Goal: Information Seeking & Learning: Learn about a topic

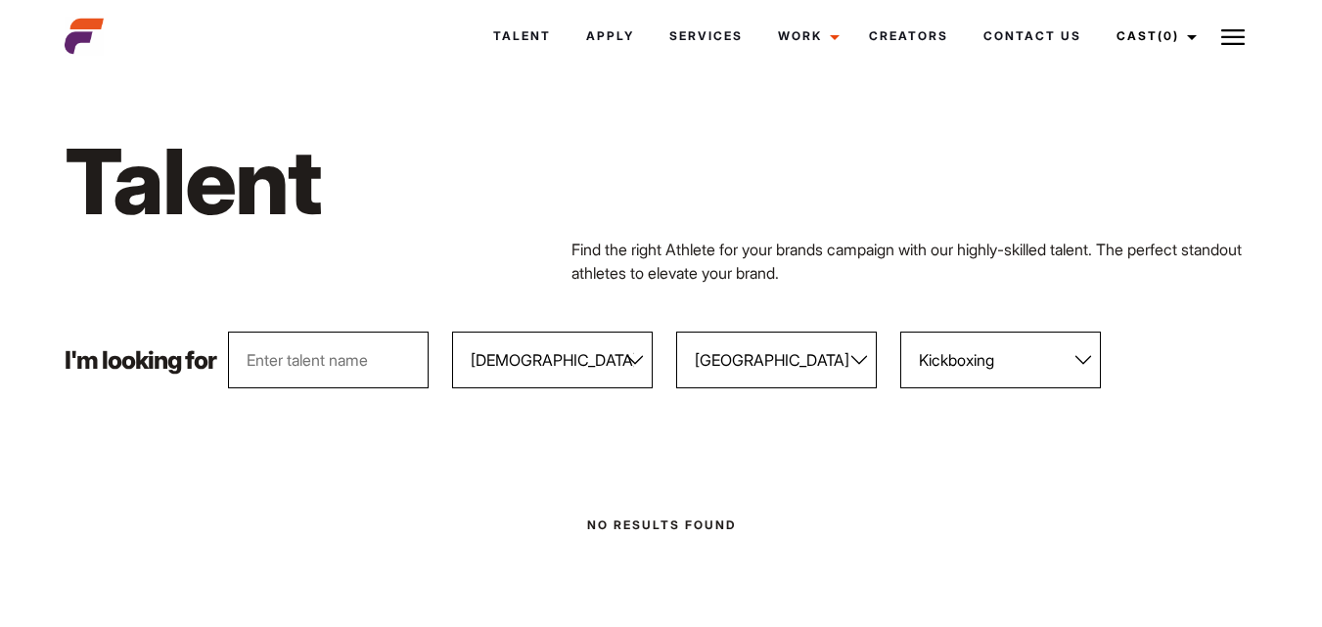
select select "103"
select select "118"
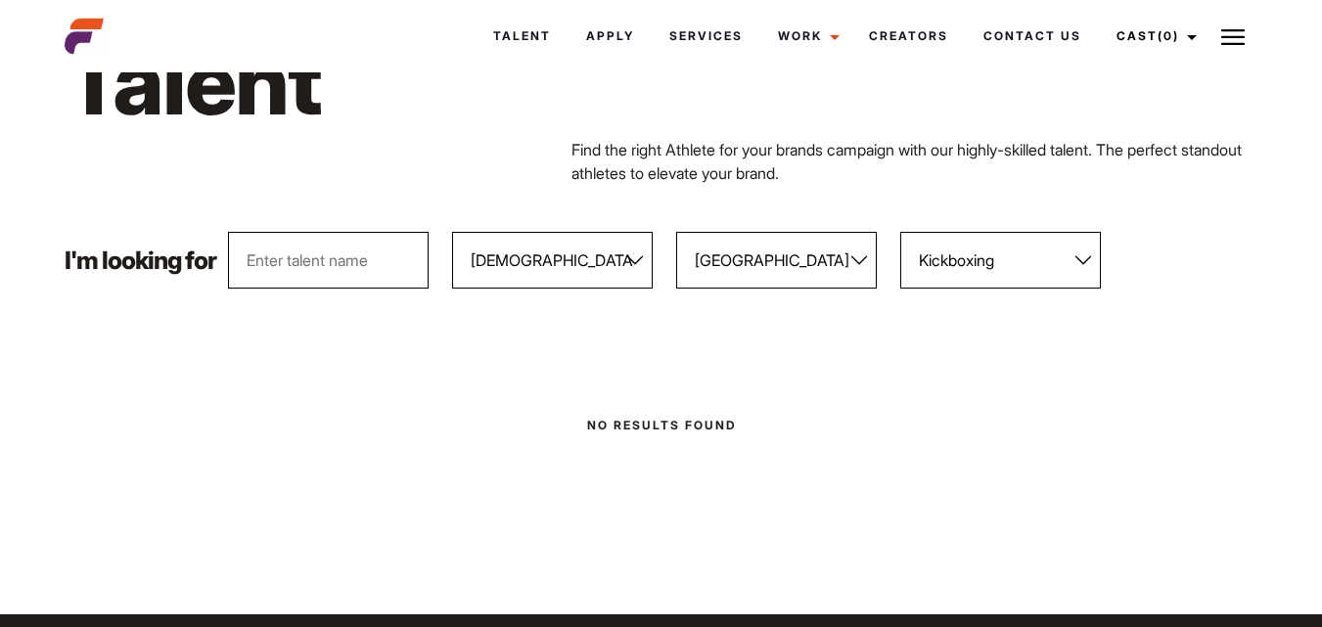
click at [1083, 255] on select "All Sports 100 Meter Butterfly Acrobatics Aerial awareness Aerobics AFL Aflw Am…" at bounding box center [1001, 260] width 201 height 57
drag, startPoint x: 1083, startPoint y: 255, endPoint x: 1212, endPoint y: 261, distance: 129.4
click at [1212, 261] on div "I'm looking for All Genders [DEMOGRAPHIC_DATA] [DEMOGRAPHIC_DATA] All Locations…" at bounding box center [661, 260] width 1217 height 57
click at [1089, 260] on select "All Sports 100 Meter Butterfly Acrobatics Aerial awareness Aerobics AFL Aflw Am…" at bounding box center [1001, 260] width 201 height 57
select select "606"
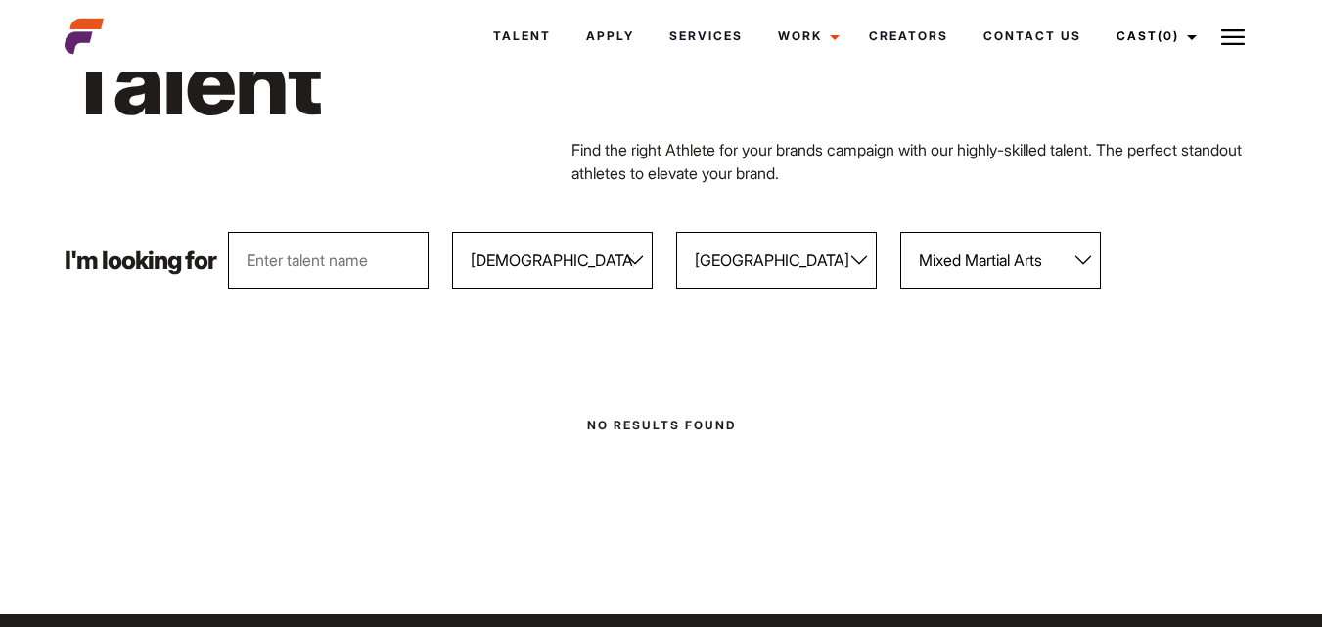
click at [902, 232] on select "All Sports 100 Meter Butterfly Acrobatics Aerial awareness Aerobics AFL Aflw Am…" at bounding box center [1001, 260] width 201 height 57
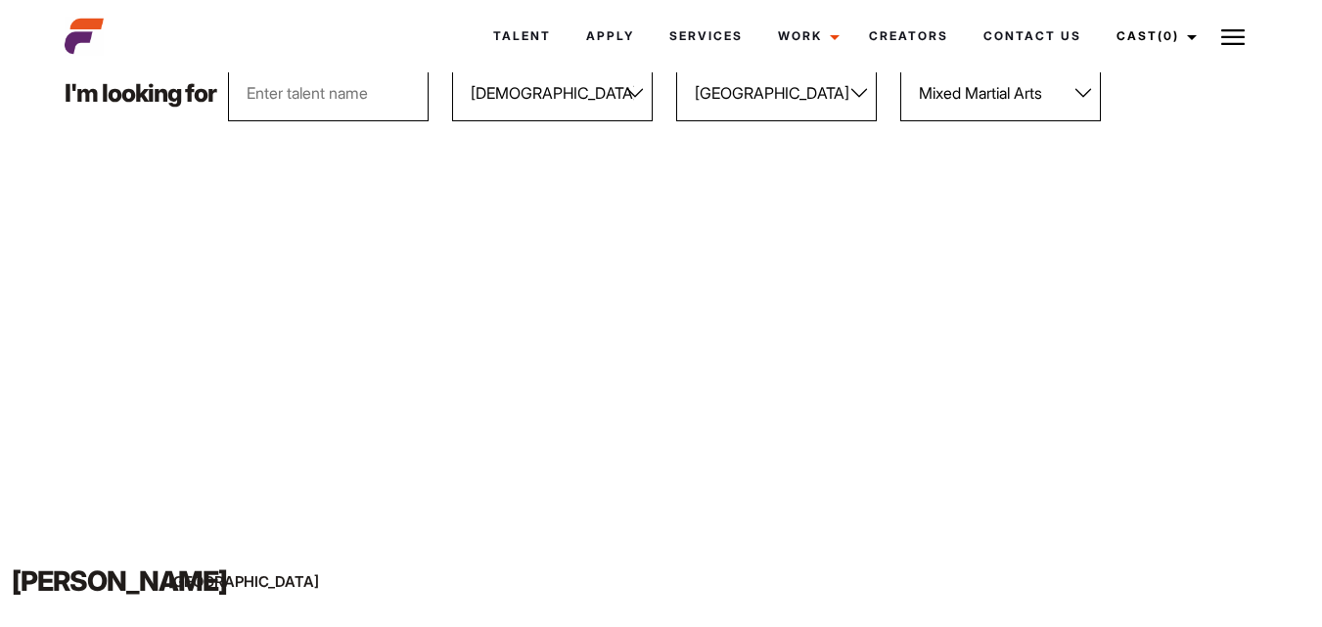
scroll to position [268, 0]
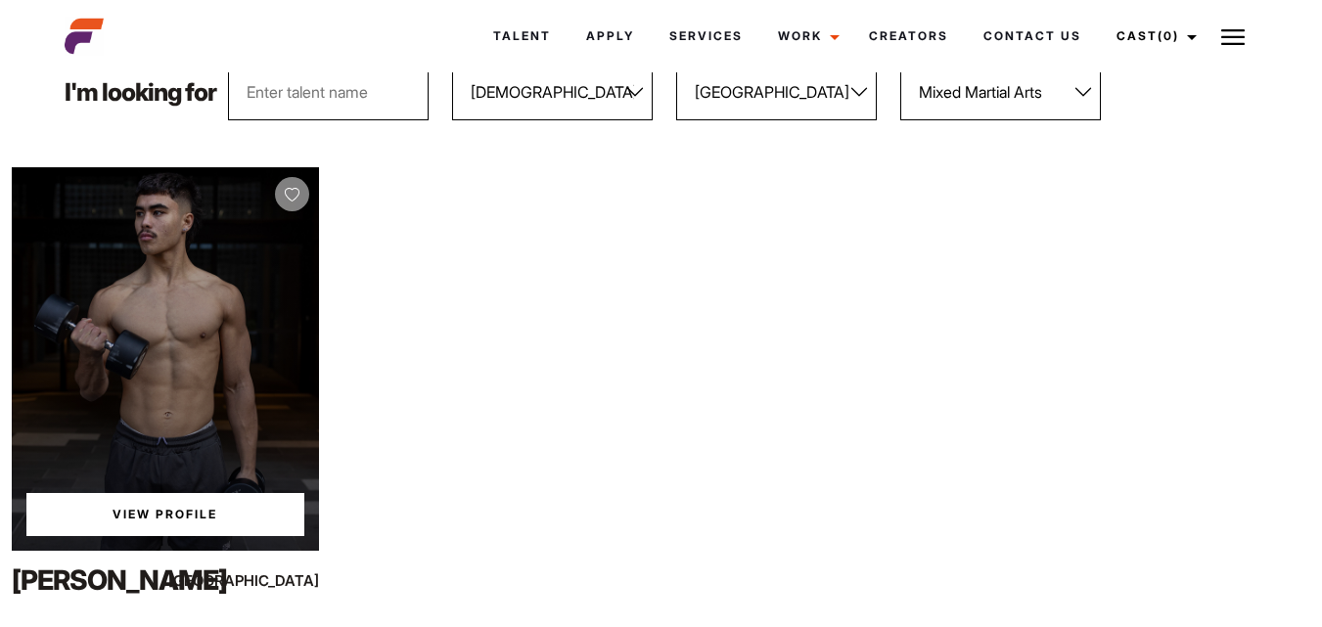
click at [222, 312] on div "View Profile" at bounding box center [165, 359] width 307 height 384
click at [199, 510] on link "View Profile" at bounding box center [165, 514] width 278 height 43
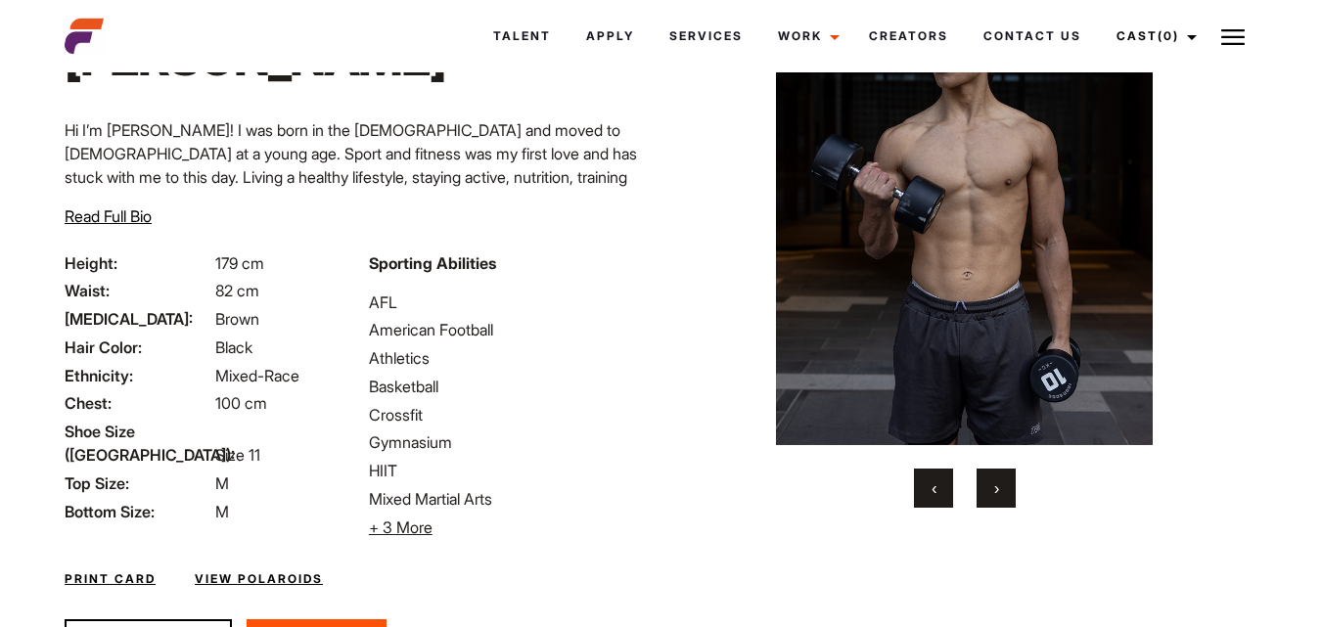
scroll to position [152, 0]
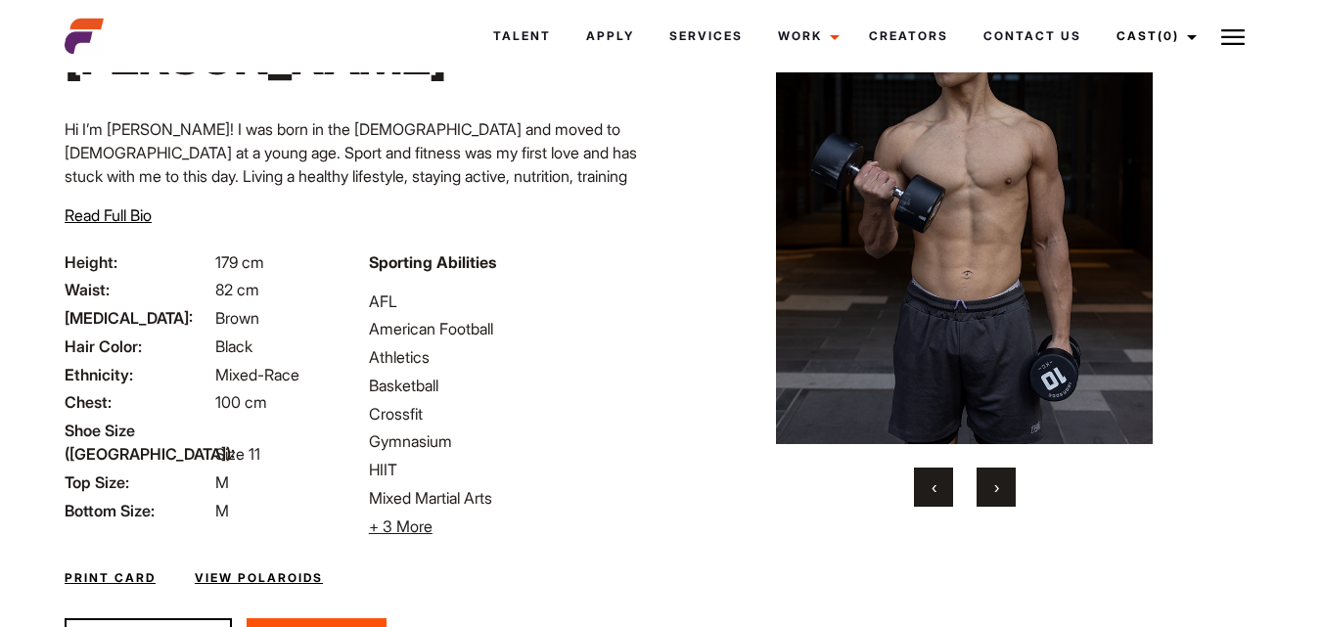
click at [389, 522] on span "+ 3 More" at bounding box center [401, 527] width 64 height 20
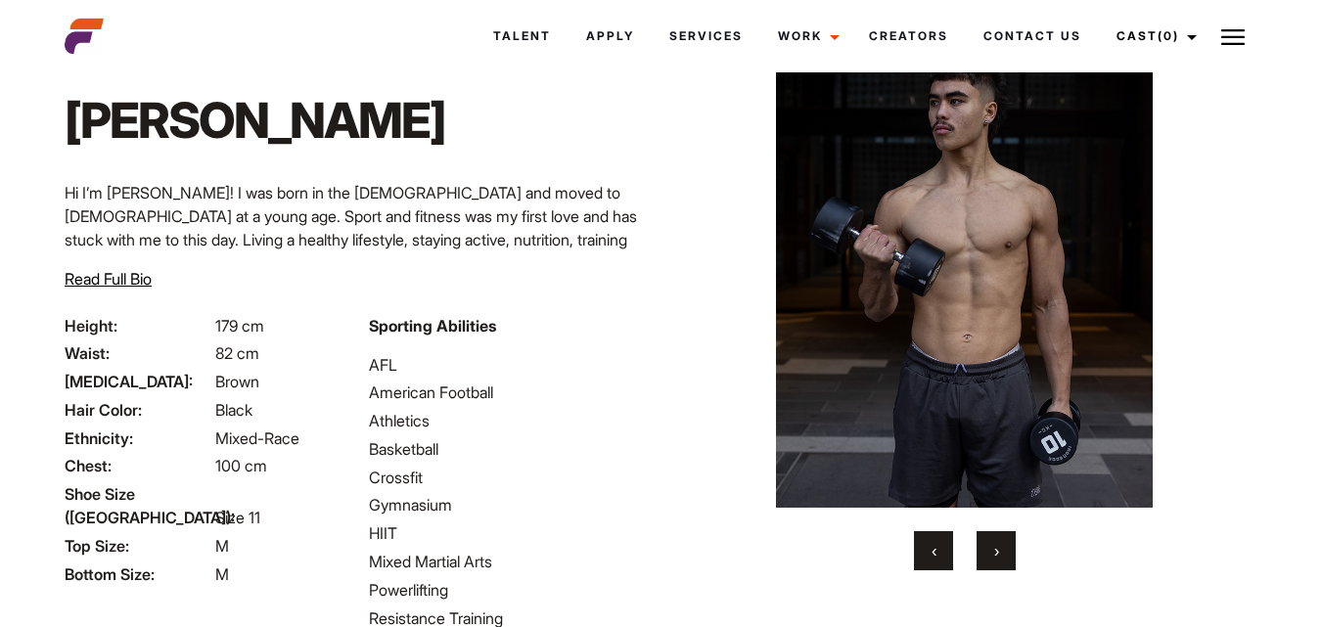
scroll to position [87, 0]
click at [999, 548] on span "›" at bounding box center [997, 552] width 5 height 20
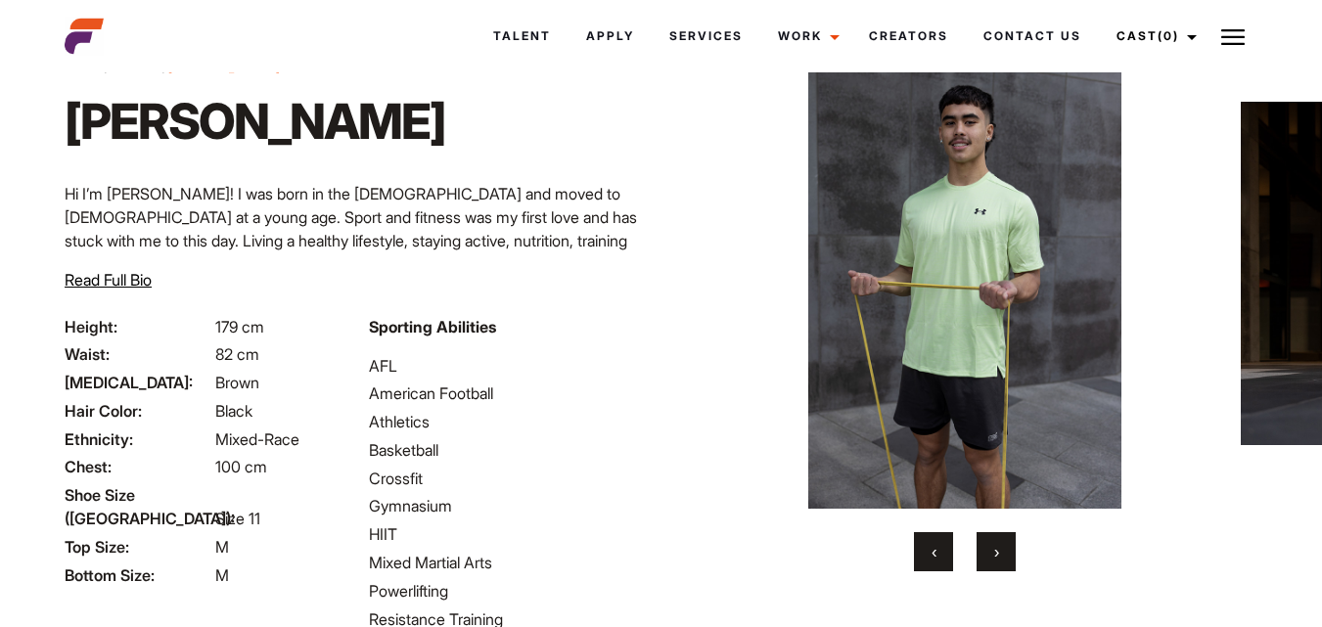
click at [999, 548] on span "›" at bounding box center [997, 552] width 5 height 20
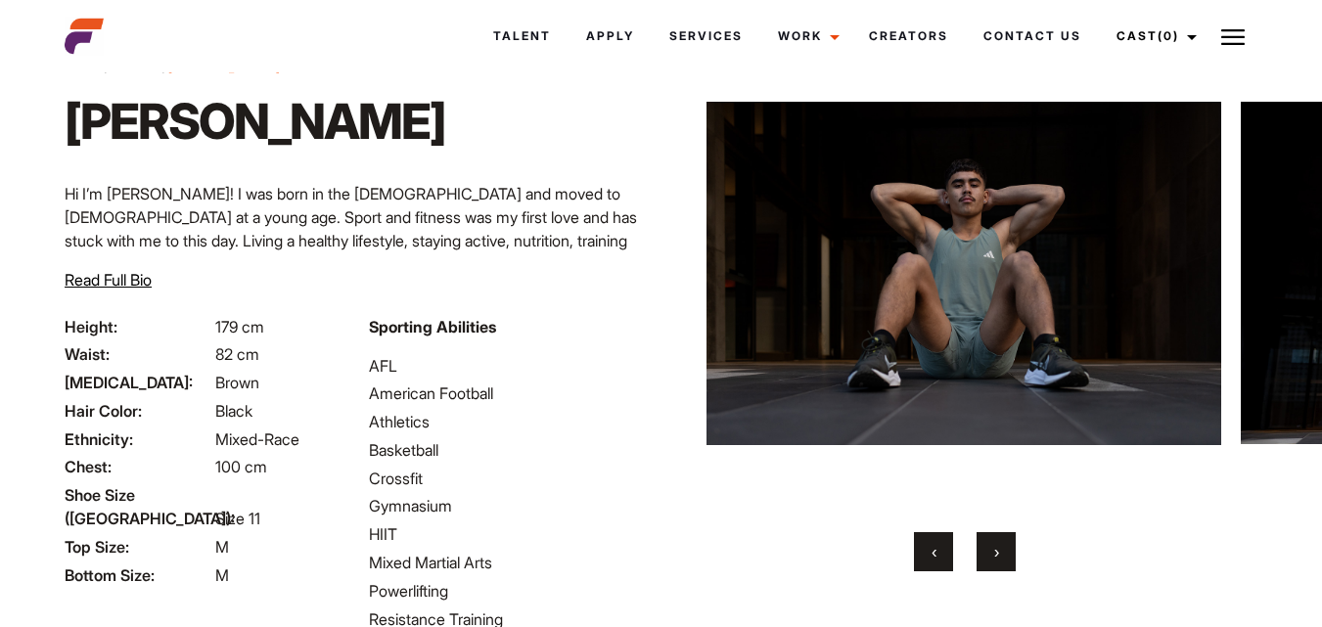
click at [999, 548] on span "›" at bounding box center [997, 552] width 5 height 20
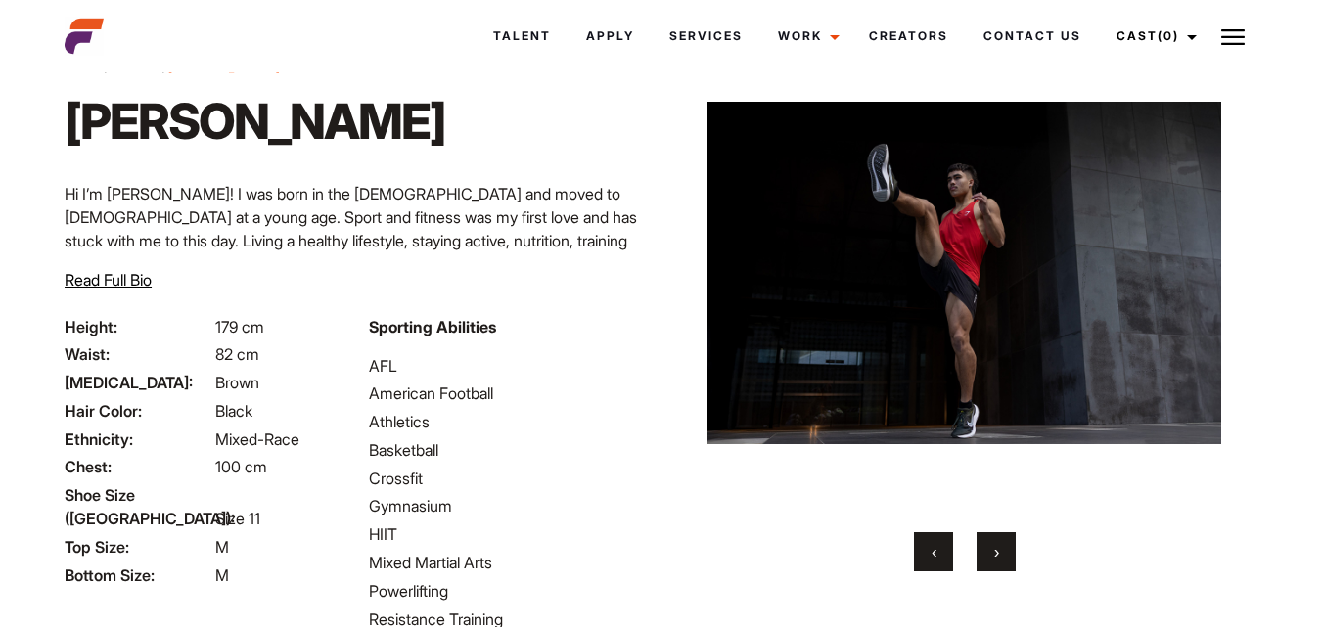
click at [999, 548] on span "›" at bounding box center [997, 552] width 5 height 20
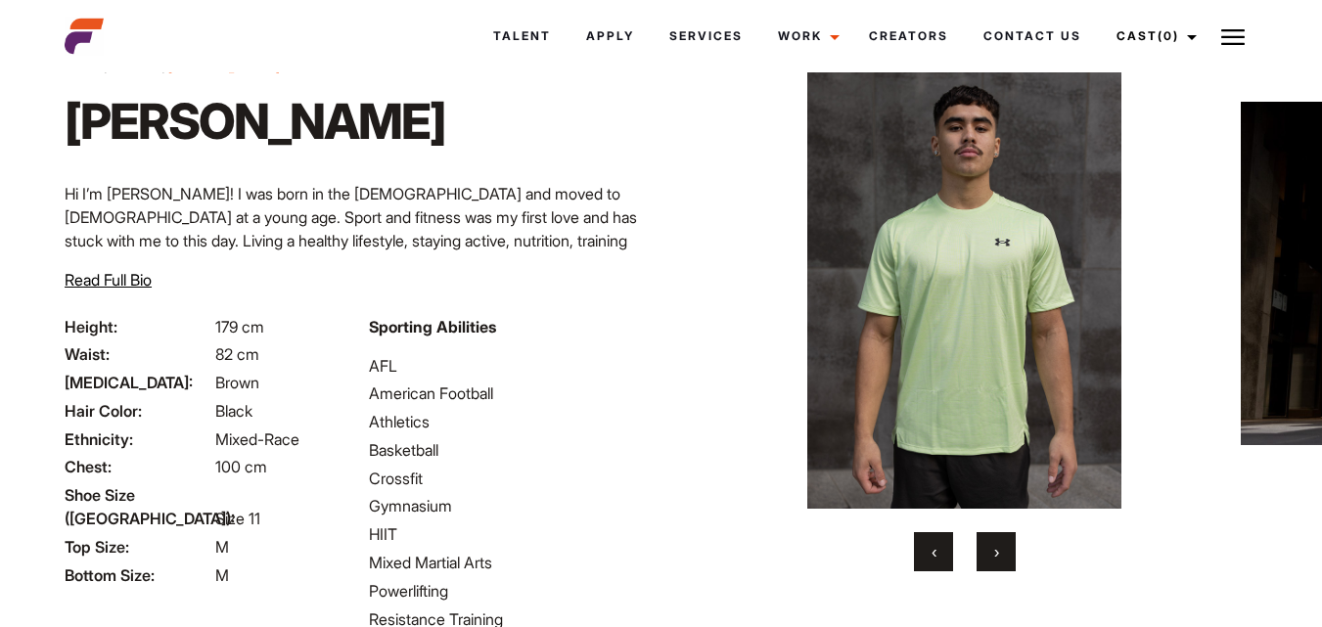
click at [999, 548] on span "›" at bounding box center [997, 552] width 5 height 20
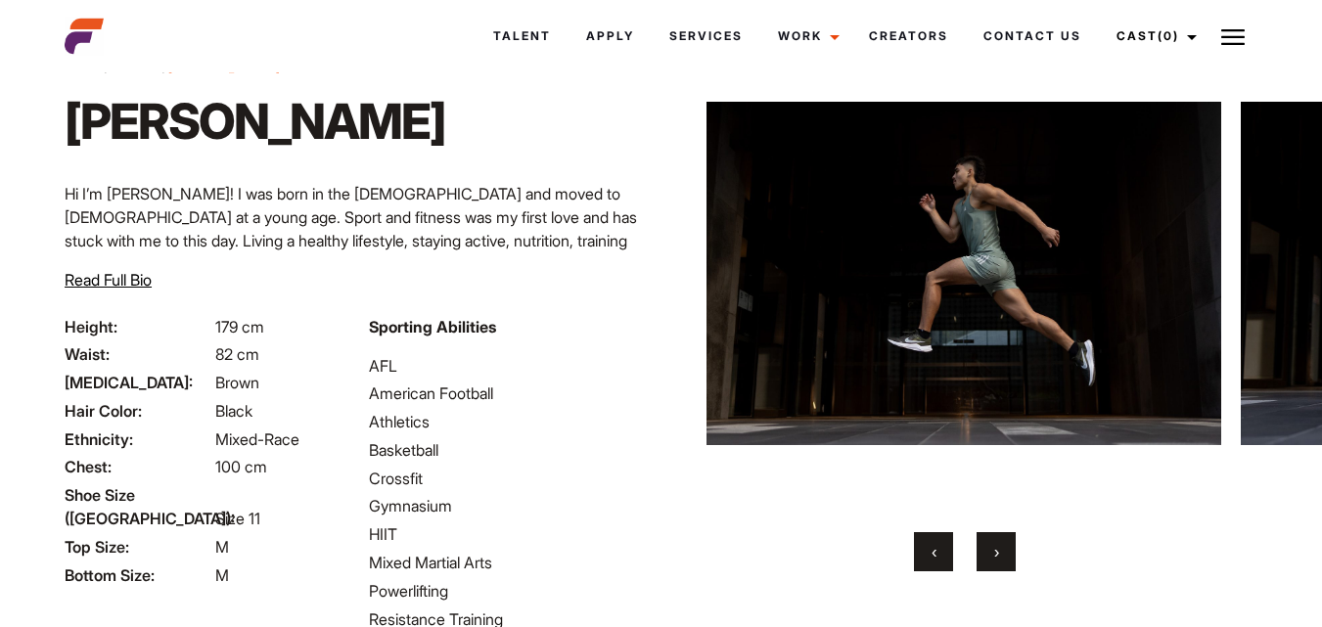
click at [999, 548] on span "›" at bounding box center [997, 552] width 5 height 20
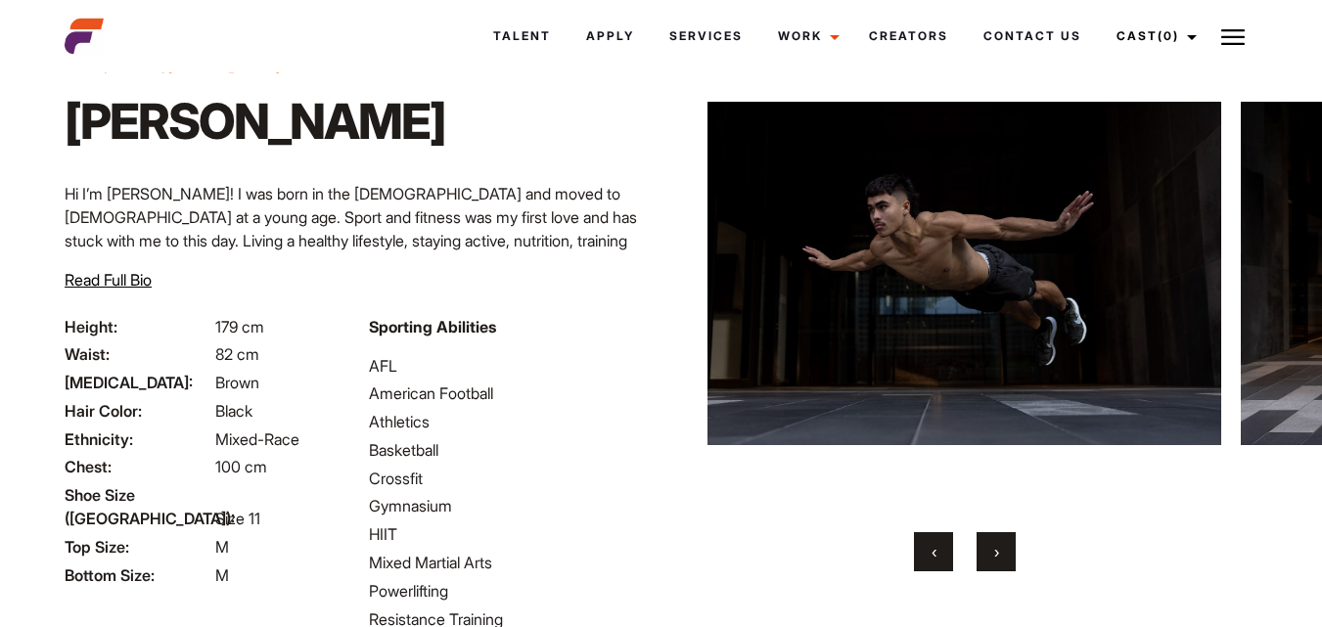
click at [999, 548] on span "›" at bounding box center [997, 552] width 5 height 20
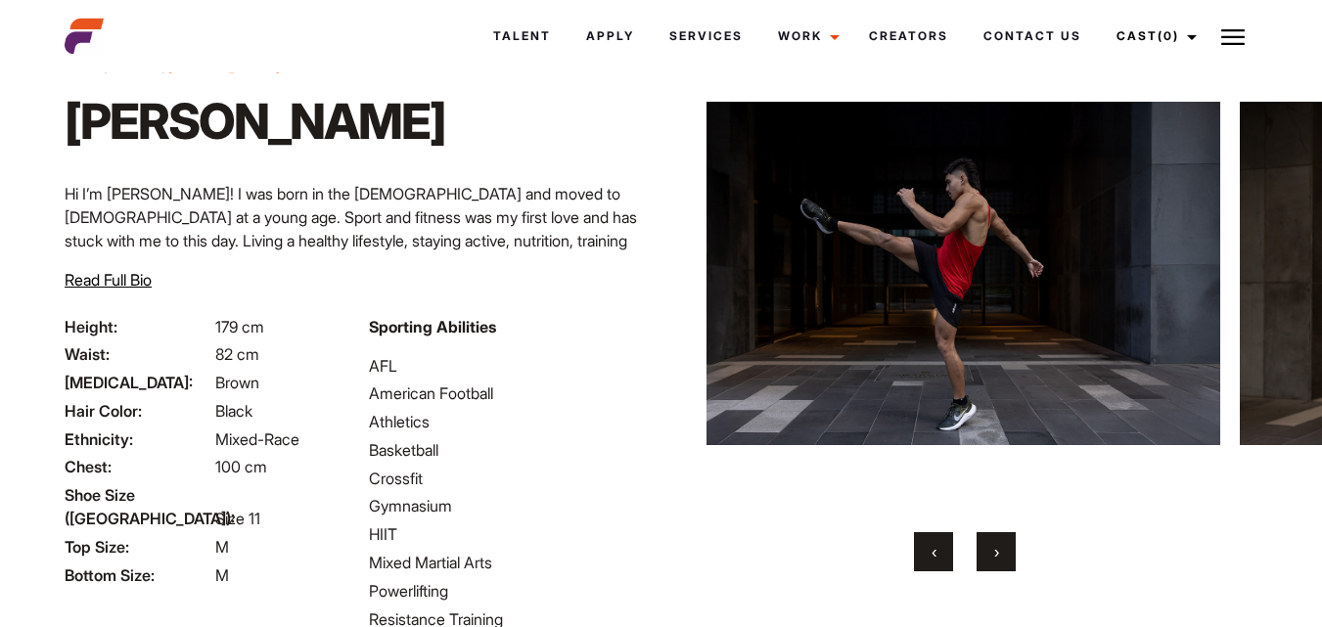
click at [999, 548] on span "›" at bounding box center [997, 552] width 5 height 20
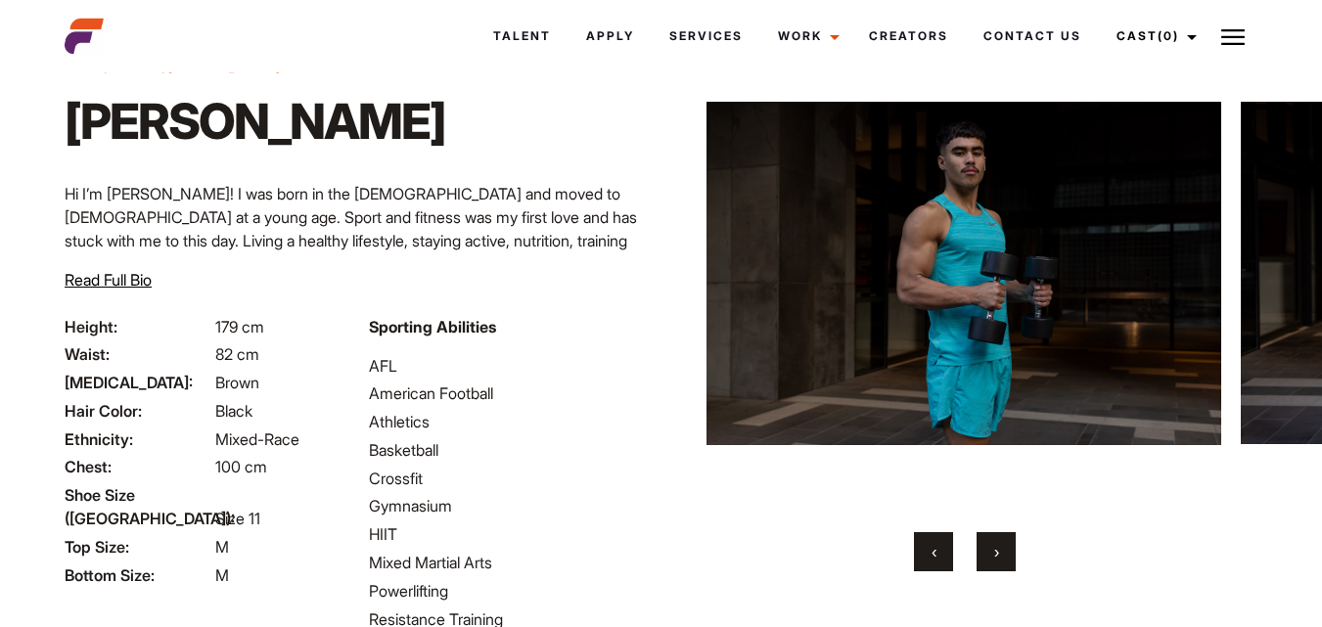
click at [999, 548] on span "›" at bounding box center [997, 552] width 5 height 20
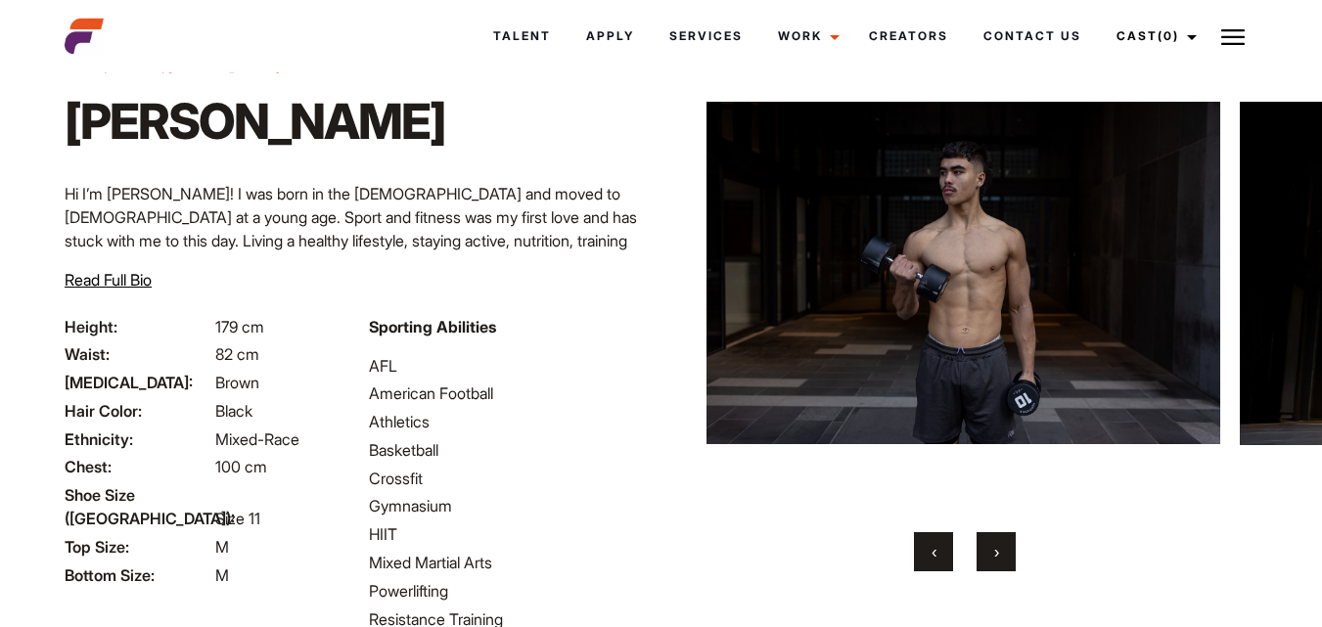
click at [999, 548] on span "›" at bounding box center [997, 552] width 5 height 20
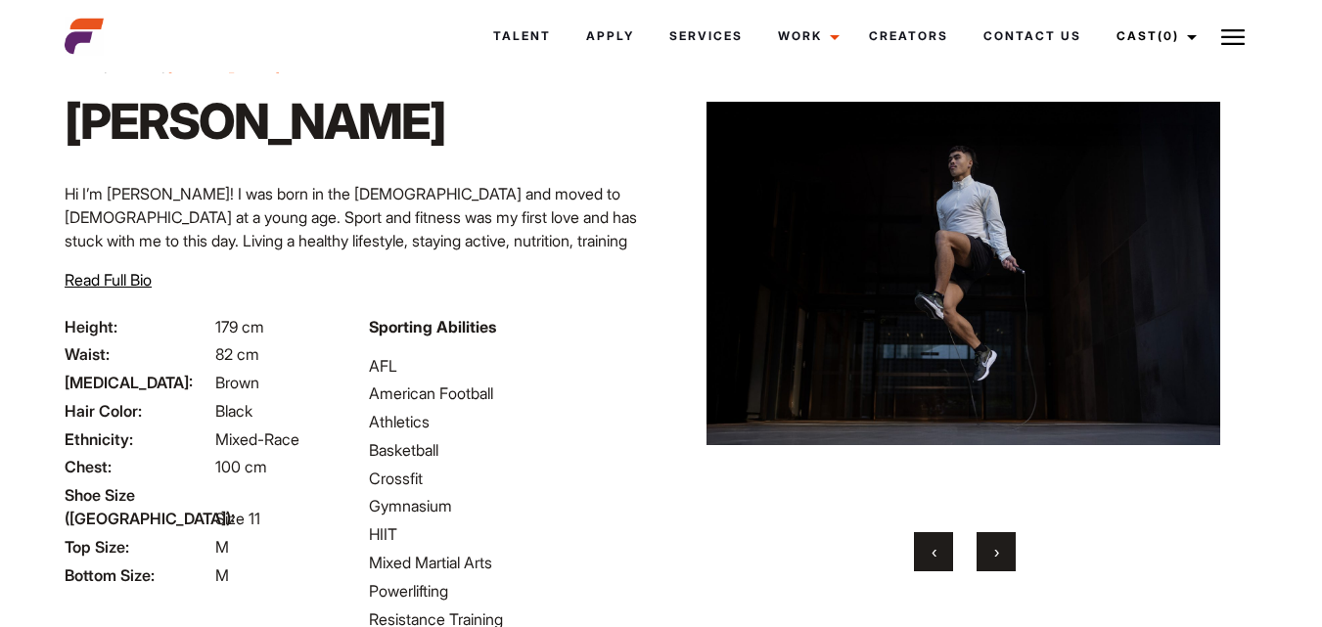
click at [999, 548] on span "›" at bounding box center [997, 552] width 5 height 20
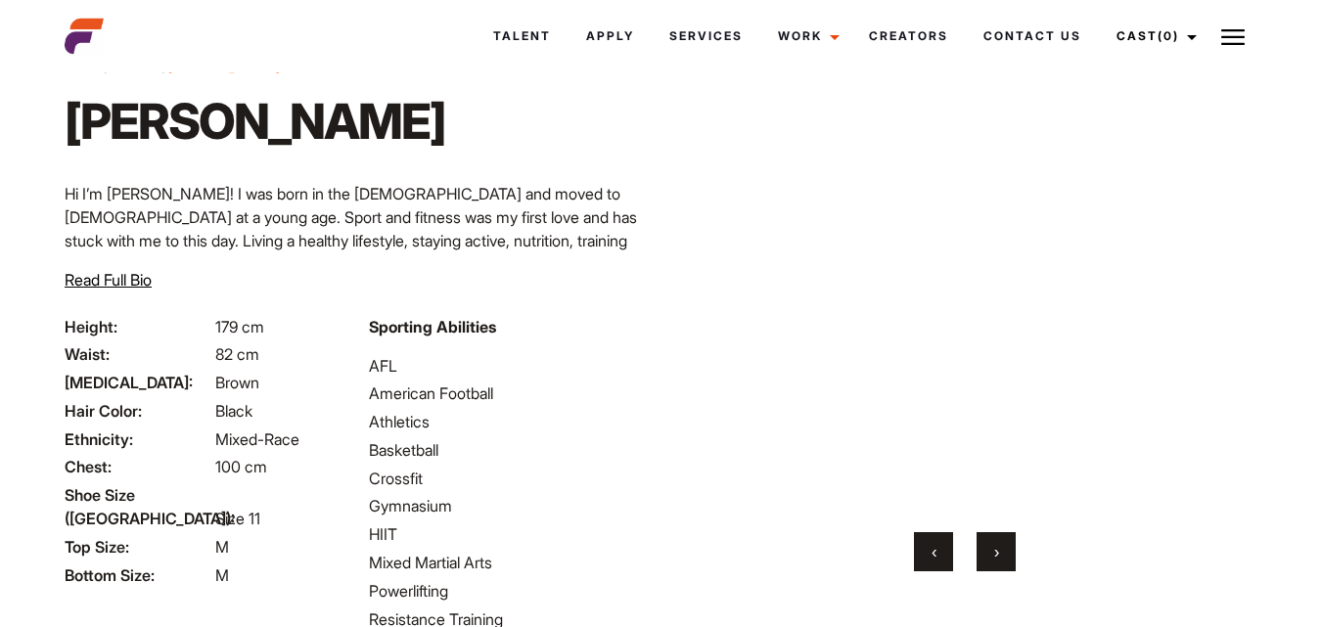
click at [999, 548] on span "›" at bounding box center [997, 552] width 5 height 20
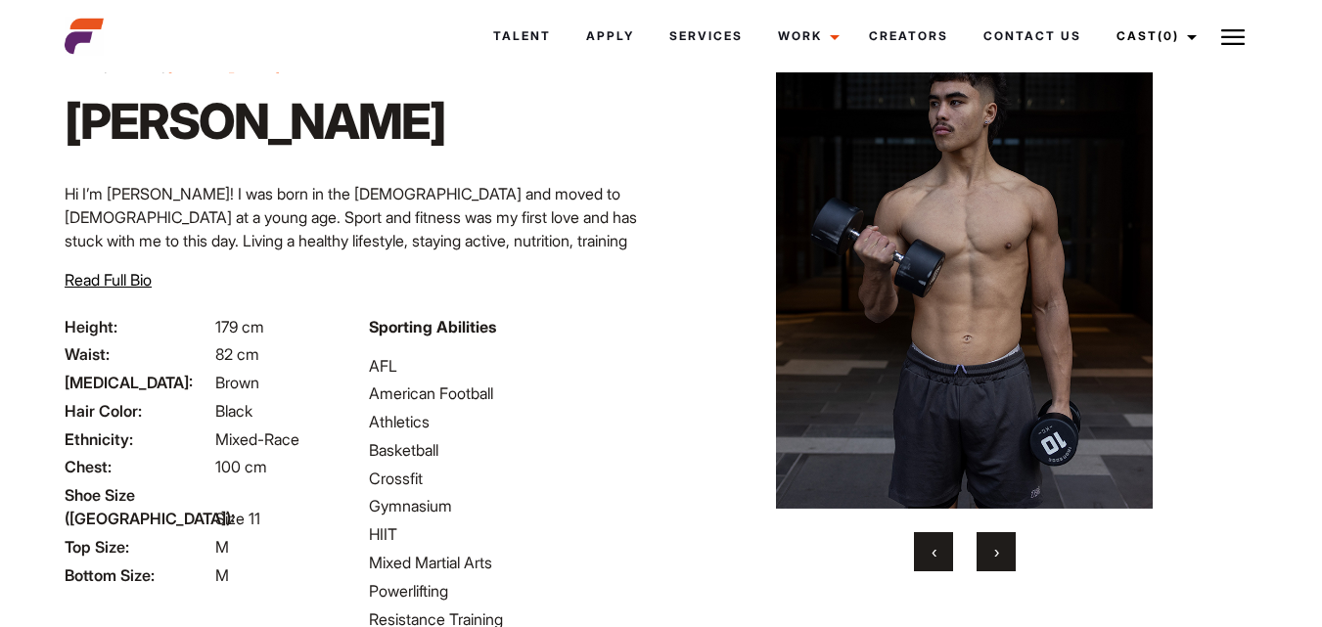
click at [999, 548] on span "›" at bounding box center [997, 552] width 5 height 20
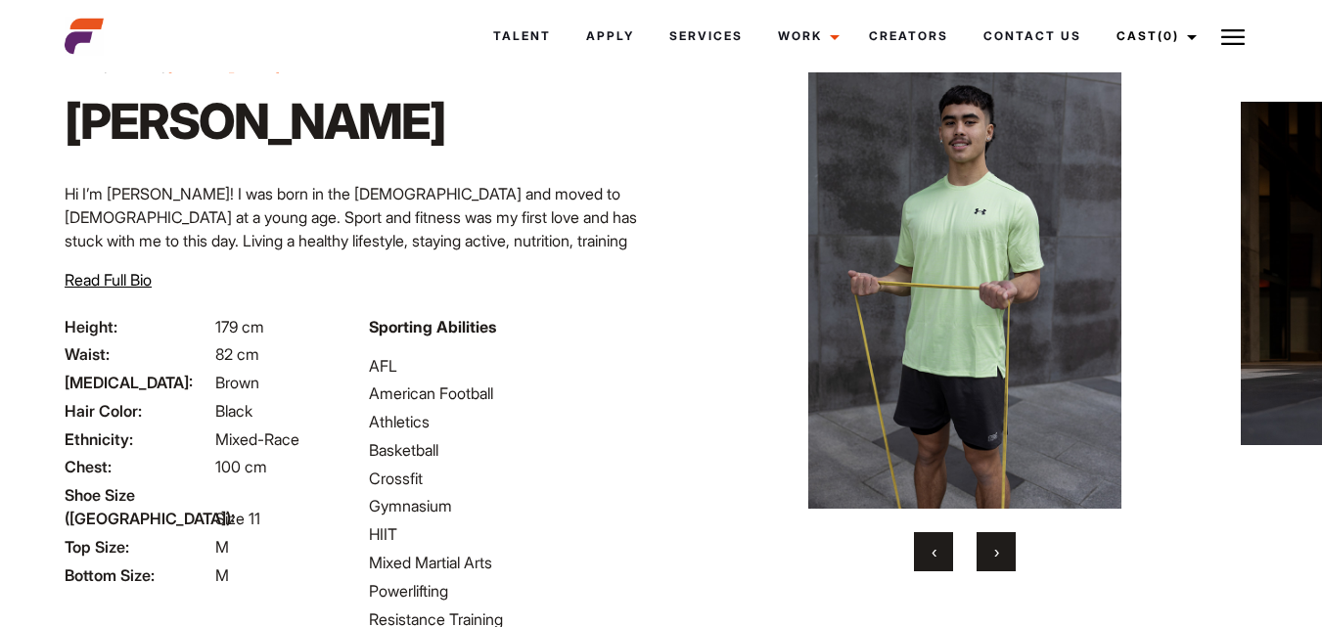
click at [999, 548] on span "›" at bounding box center [997, 552] width 5 height 20
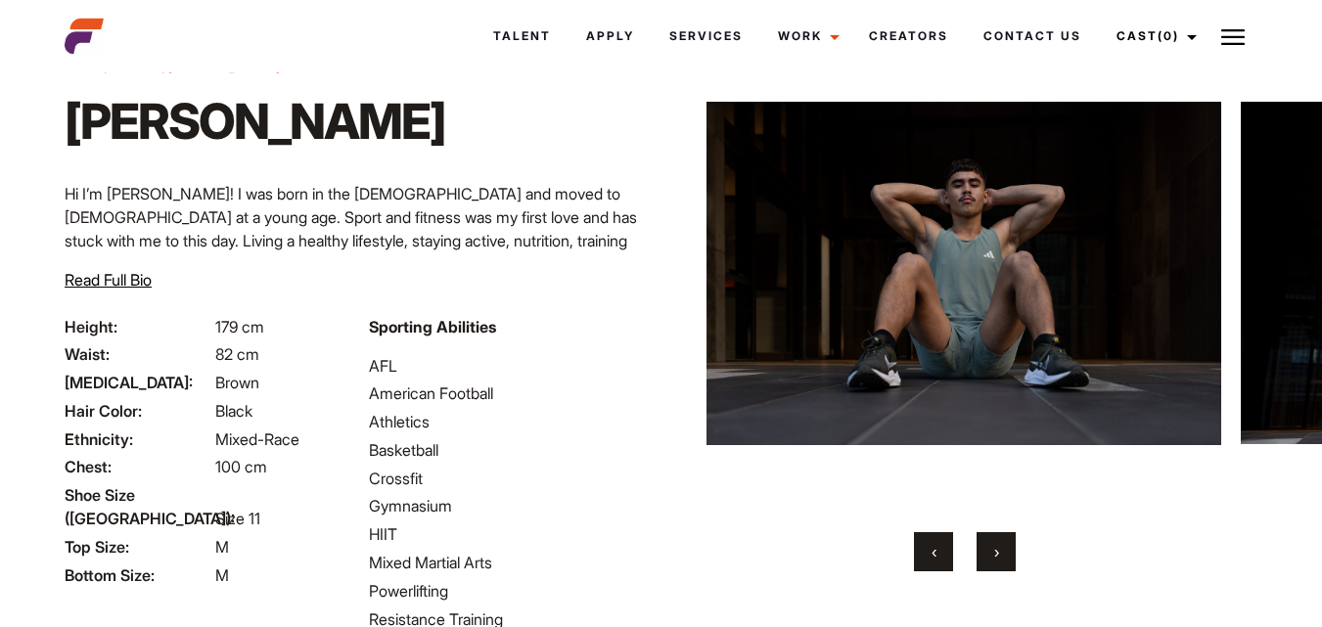
click at [127, 271] on span "Read Full Bio" at bounding box center [108, 280] width 87 height 20
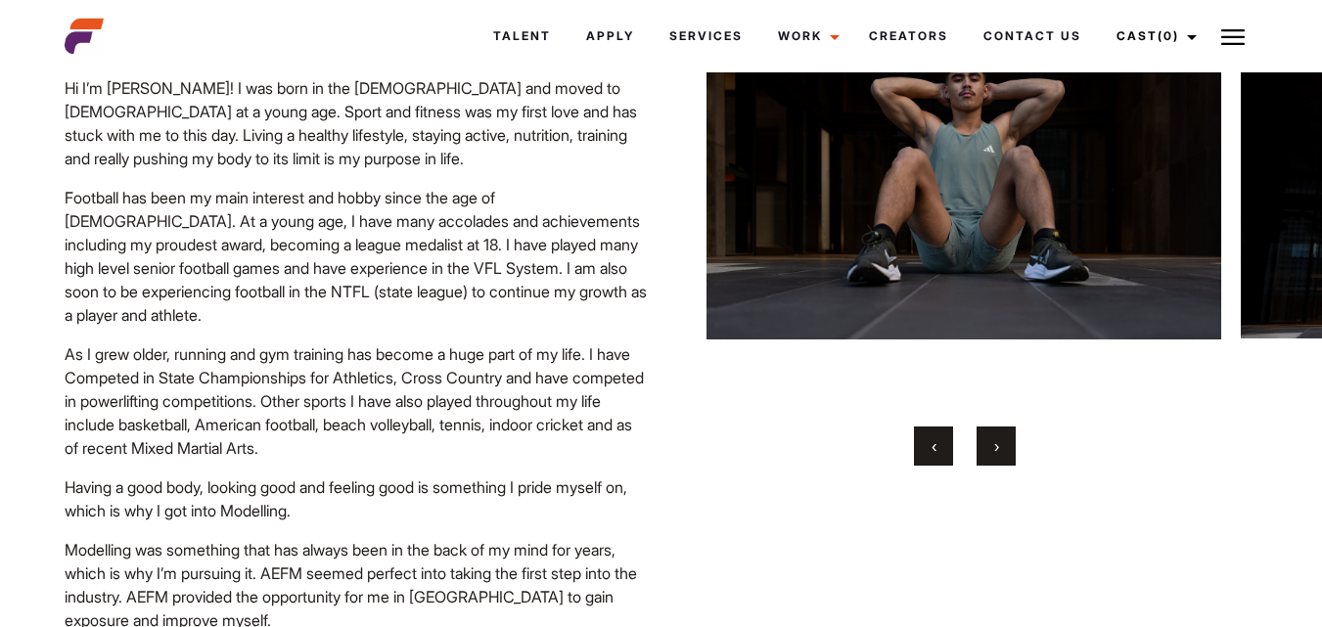
scroll to position [192, 0]
drag, startPoint x: 298, startPoint y: 371, endPoint x: 298, endPoint y: 566, distance: 194.8
click at [298, 566] on div "Hi I’m Wilson! I was born in the Philippines and moved to Australia at a young …" at bounding box center [357, 355] width 584 height 556
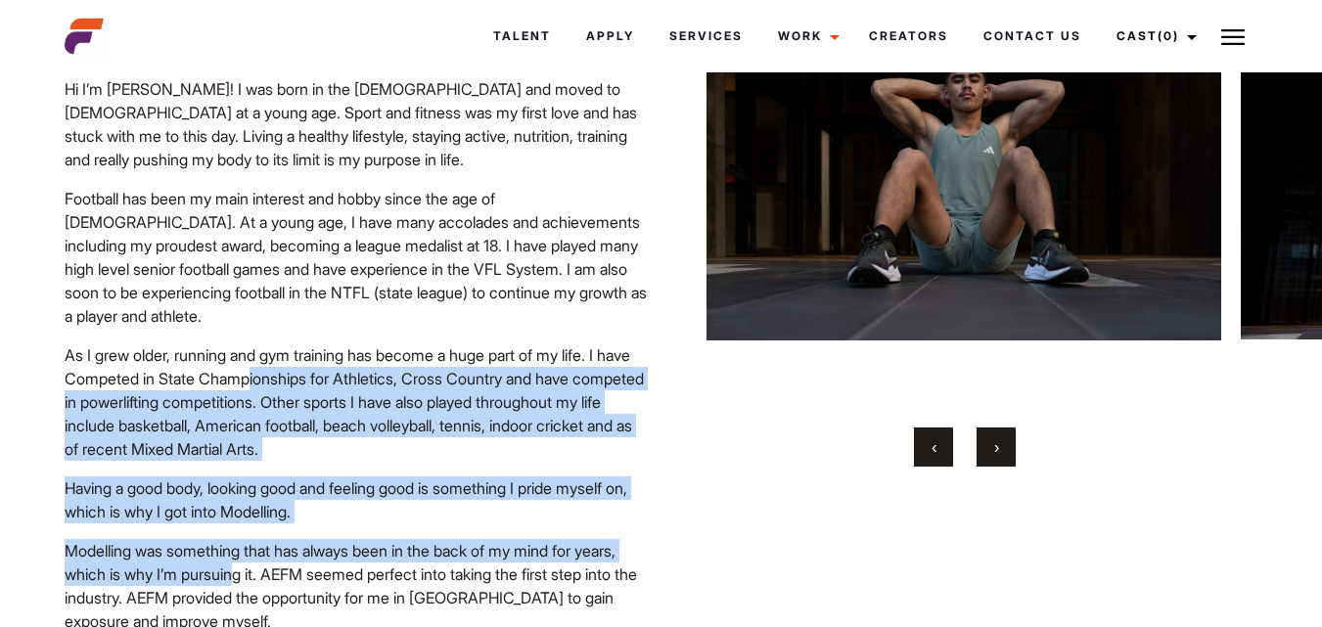
scroll to position [0, 0]
